Goal: Task Accomplishment & Management: Manage account settings

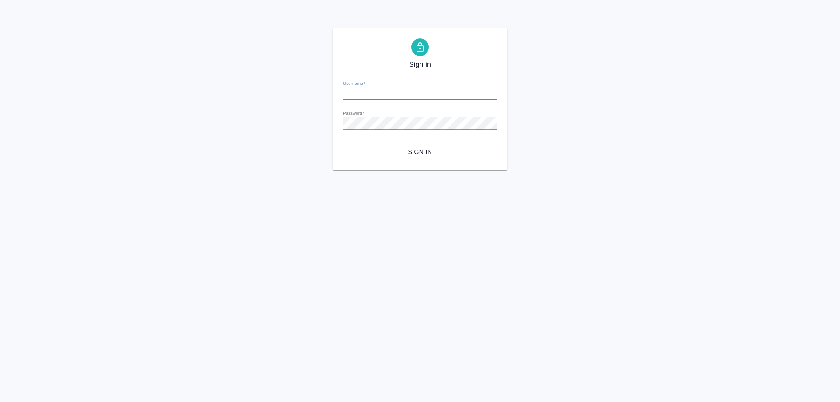
type input "o.ovsyanik@awatera.com"
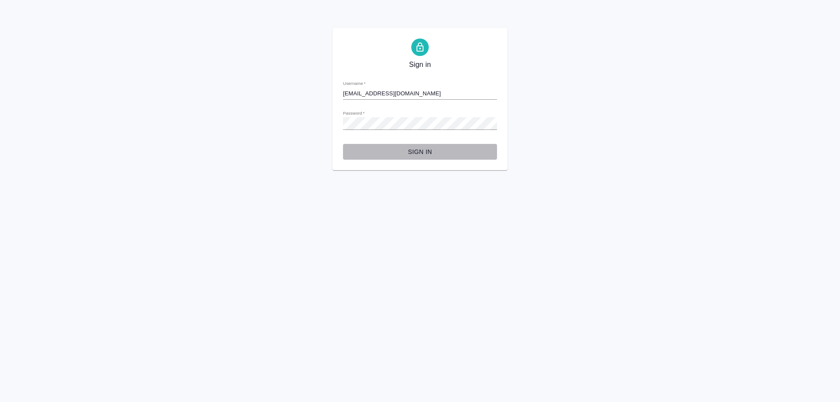
click at [413, 151] on span "Sign in" at bounding box center [420, 151] width 140 height 11
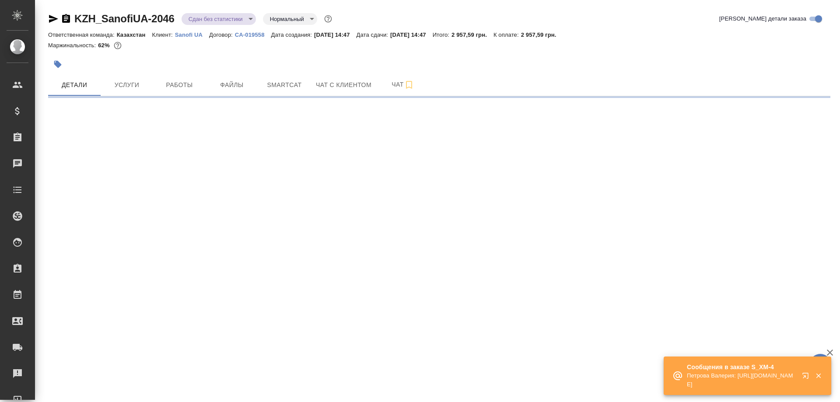
select select "RU"
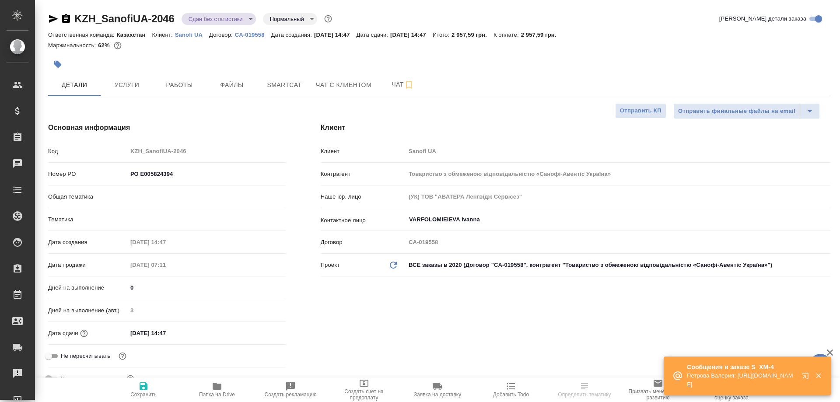
type textarea "x"
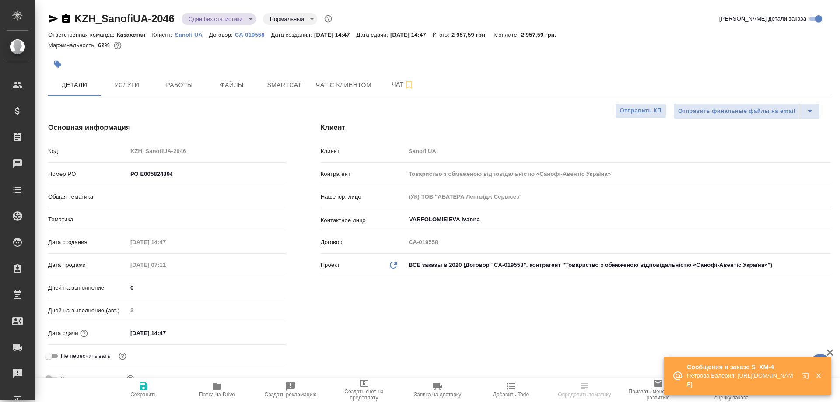
type textarea "x"
type input "Юридический"
type input "[PERSON_NAME]"
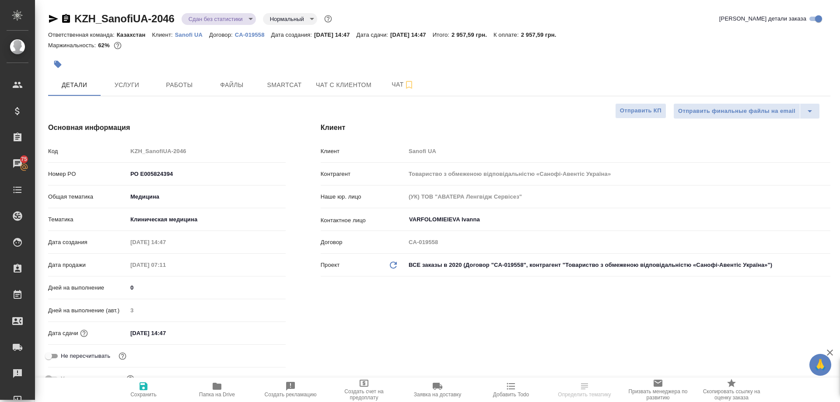
click at [216, 388] on icon "button" at bounding box center [217, 386] width 9 height 7
type textarea "x"
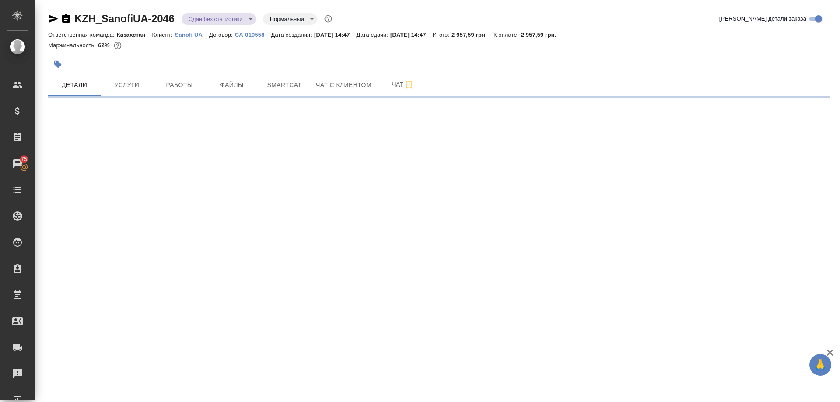
select select "RU"
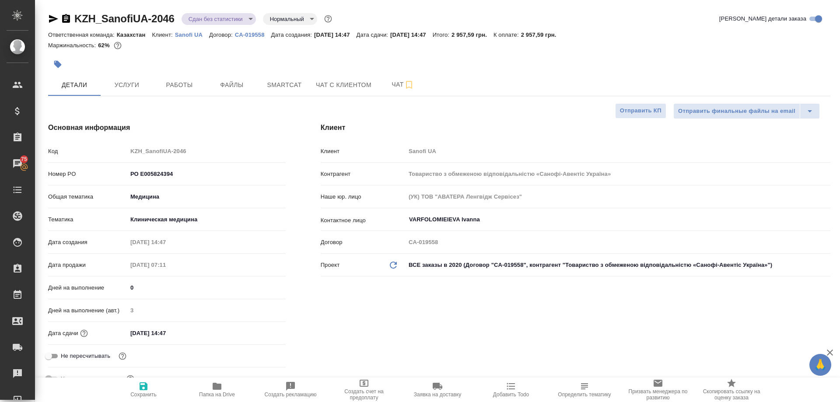
type textarea "x"
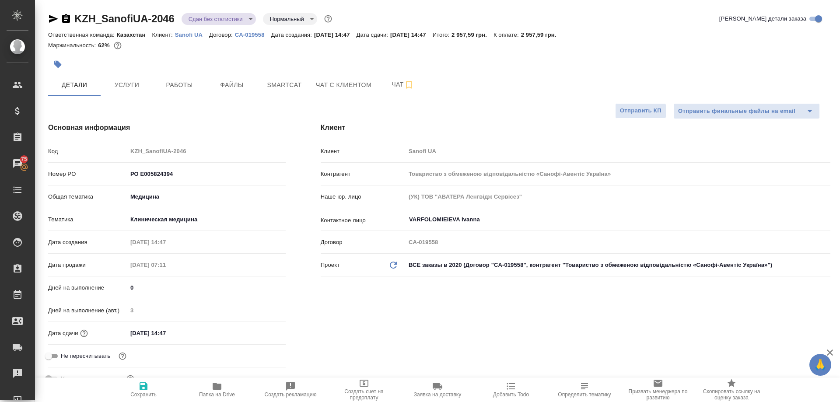
type textarea "x"
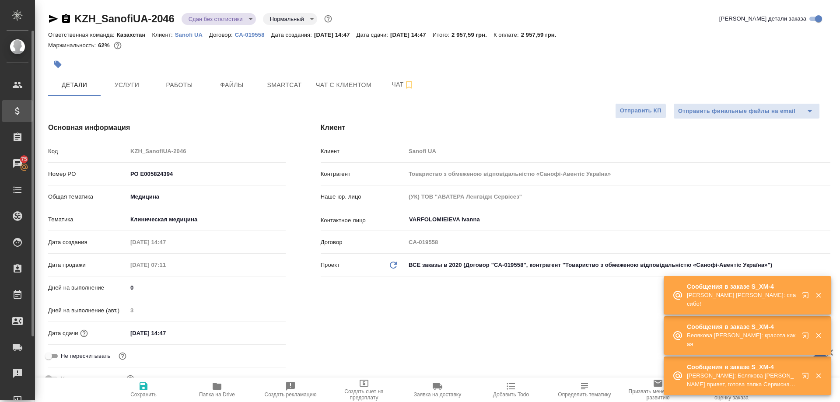
type textarea "x"
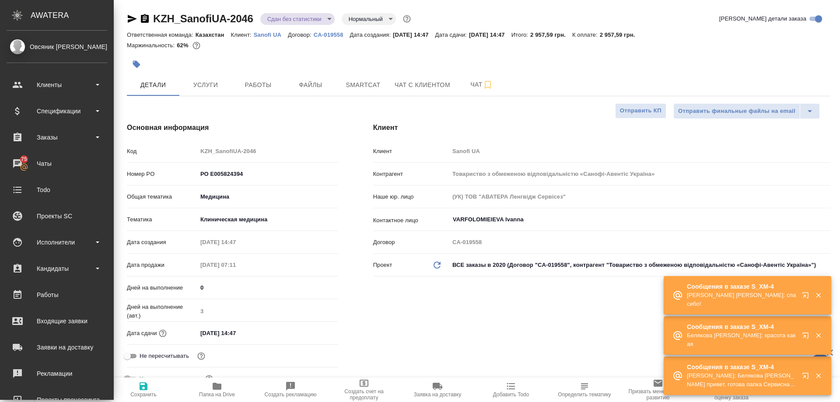
type textarea "x"
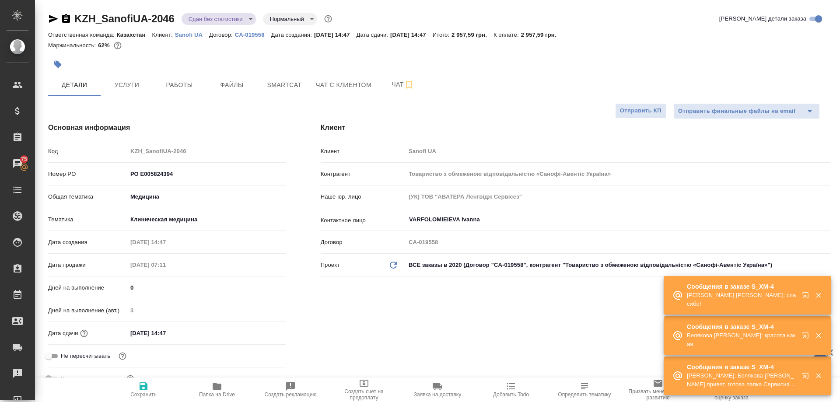
type textarea "x"
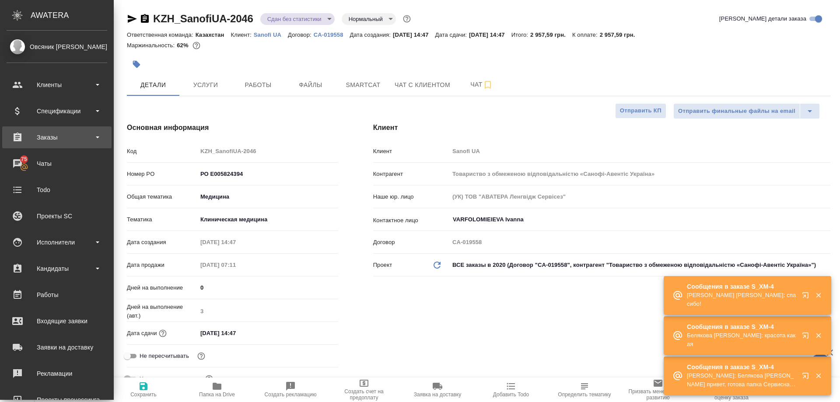
click at [50, 139] on div "Заказы" at bounding box center [57, 137] width 101 height 13
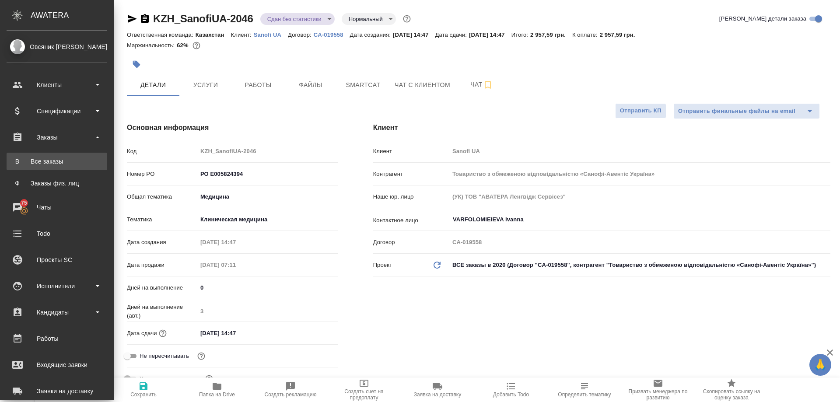
click at [43, 161] on div "Все заказы" at bounding box center [57, 161] width 92 height 9
type textarea "x"
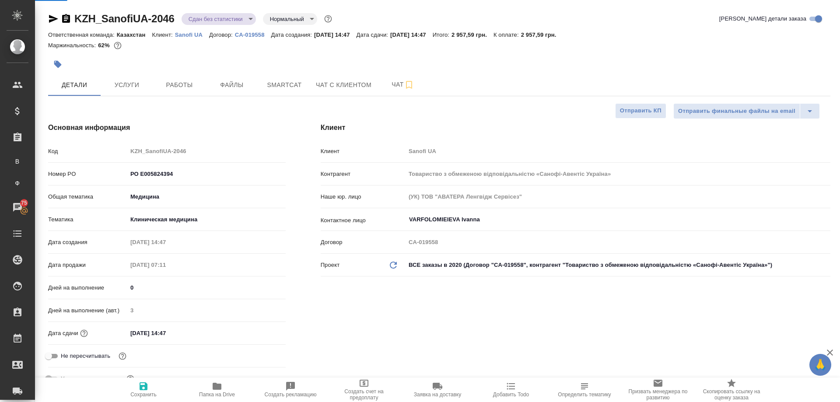
type textarea "x"
